Goal: Find specific page/section: Find specific page/section

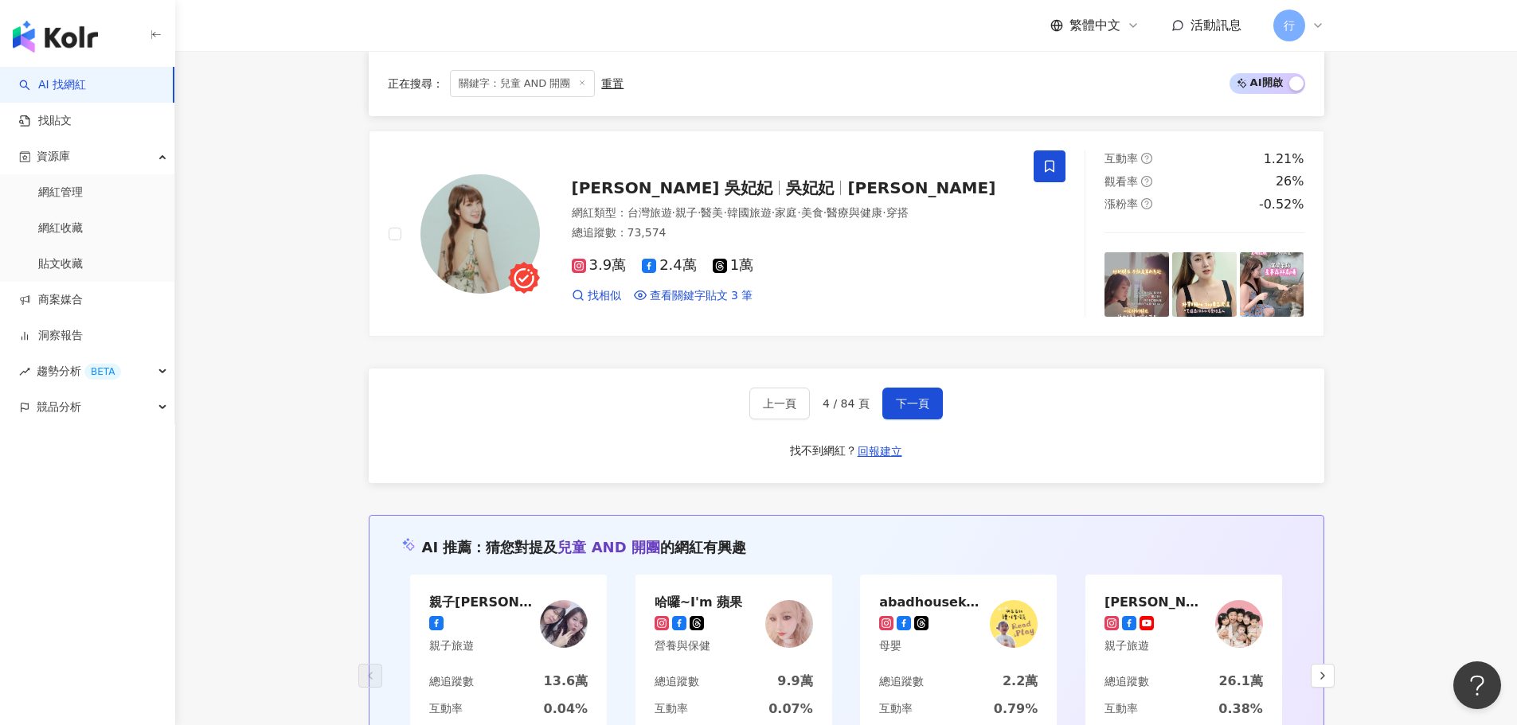
click at [1320, 25] on icon at bounding box center [1318, 25] width 13 height 13
click at [1355, 72] on div "行銷部" at bounding box center [1376, 70] width 96 height 16
click at [1312, 72] on span "行" at bounding box center [1305, 77] width 32 height 32
click at [1323, 150] on link "團隊成員管理" at bounding box center [1338, 153] width 67 height 13
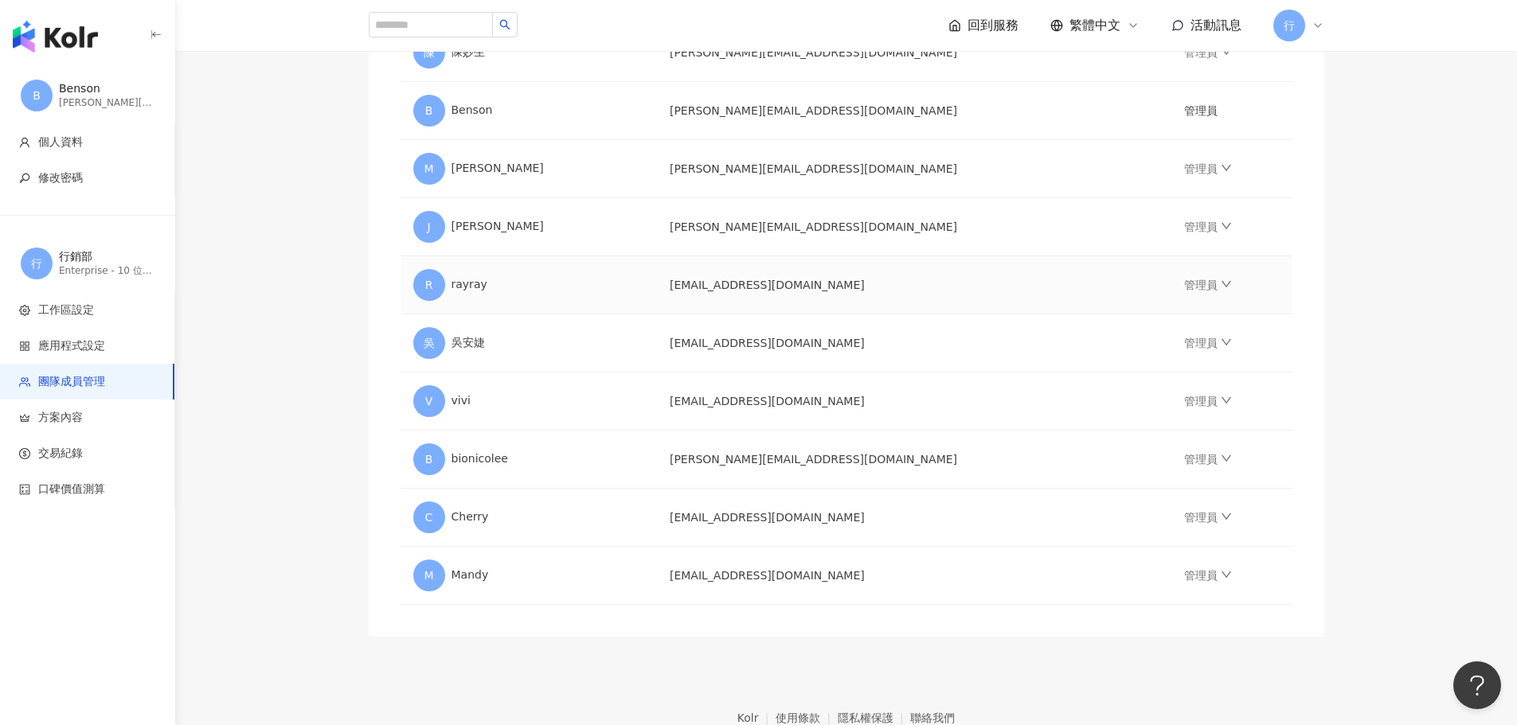
scroll to position [319, 0]
